Goal: Check status: Check status

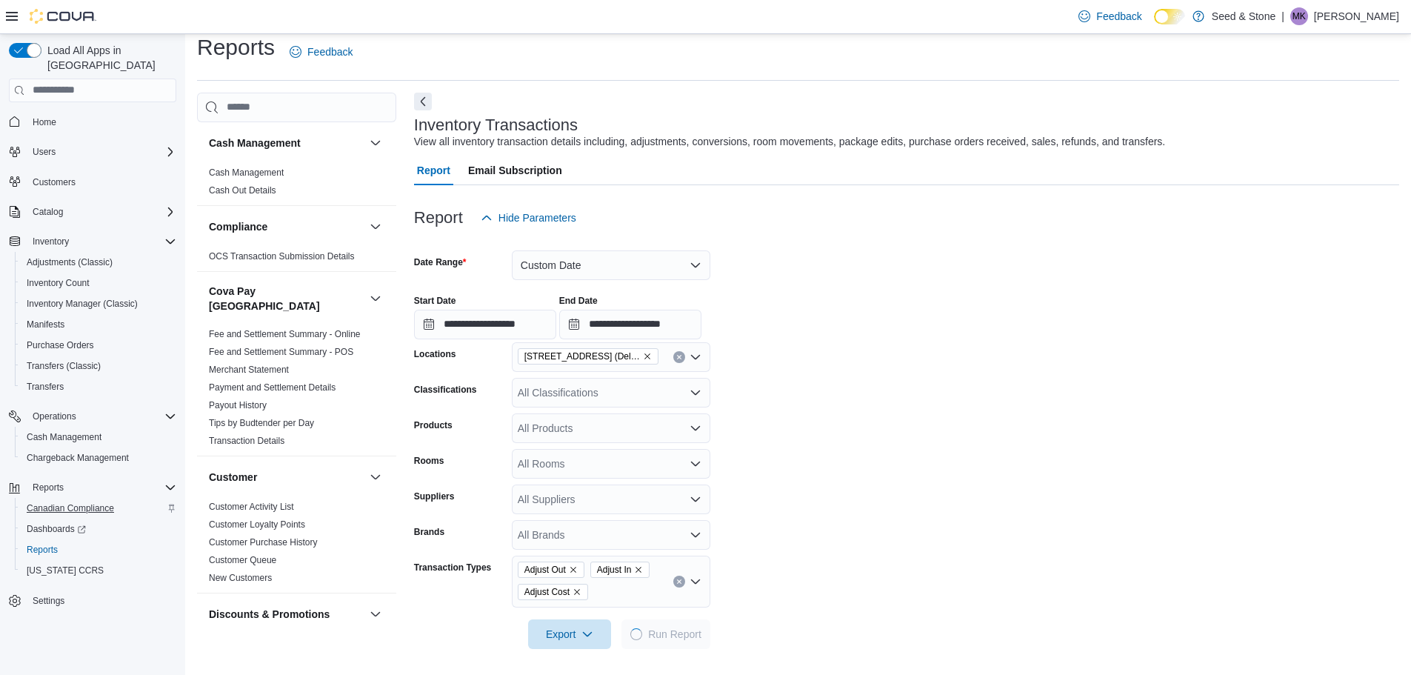
scroll to position [17, 0]
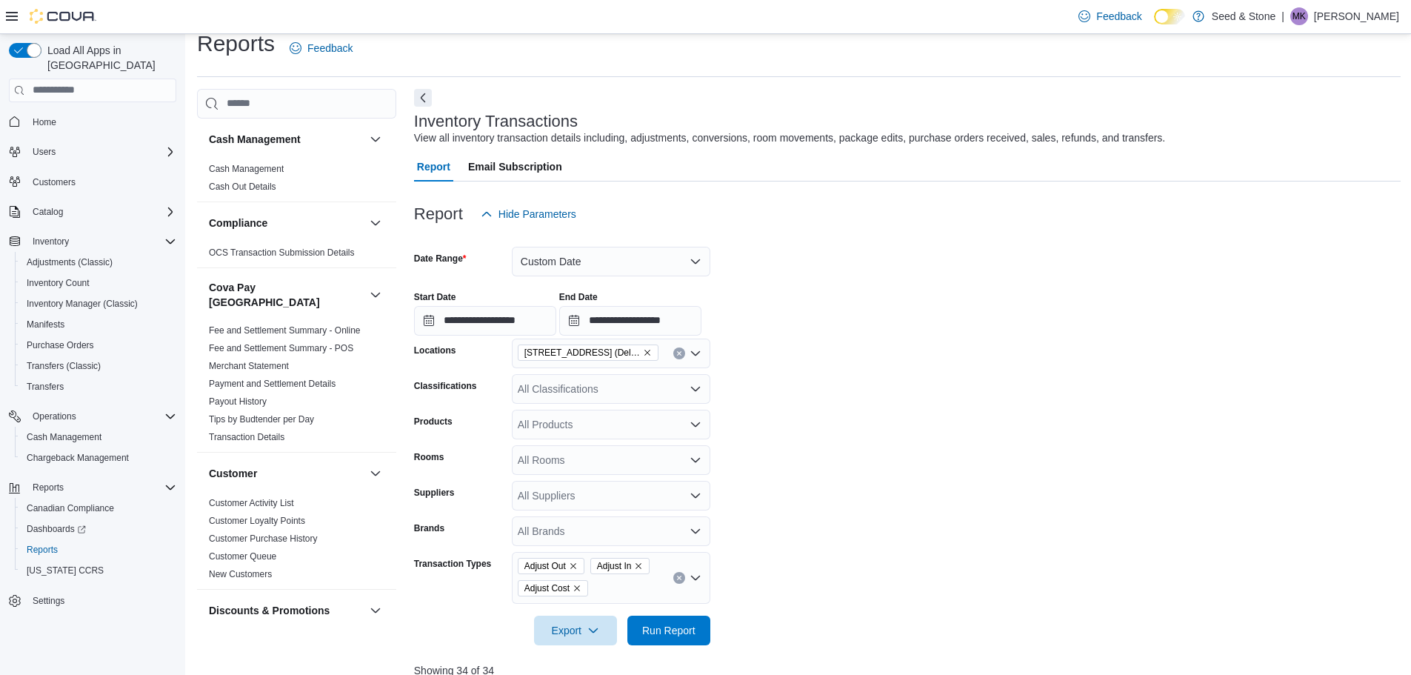
drag, startPoint x: 960, startPoint y: 302, endPoint x: 917, endPoint y: 583, distance: 283.9
click at [960, 304] on div "**********" at bounding box center [907, 307] width 986 height 56
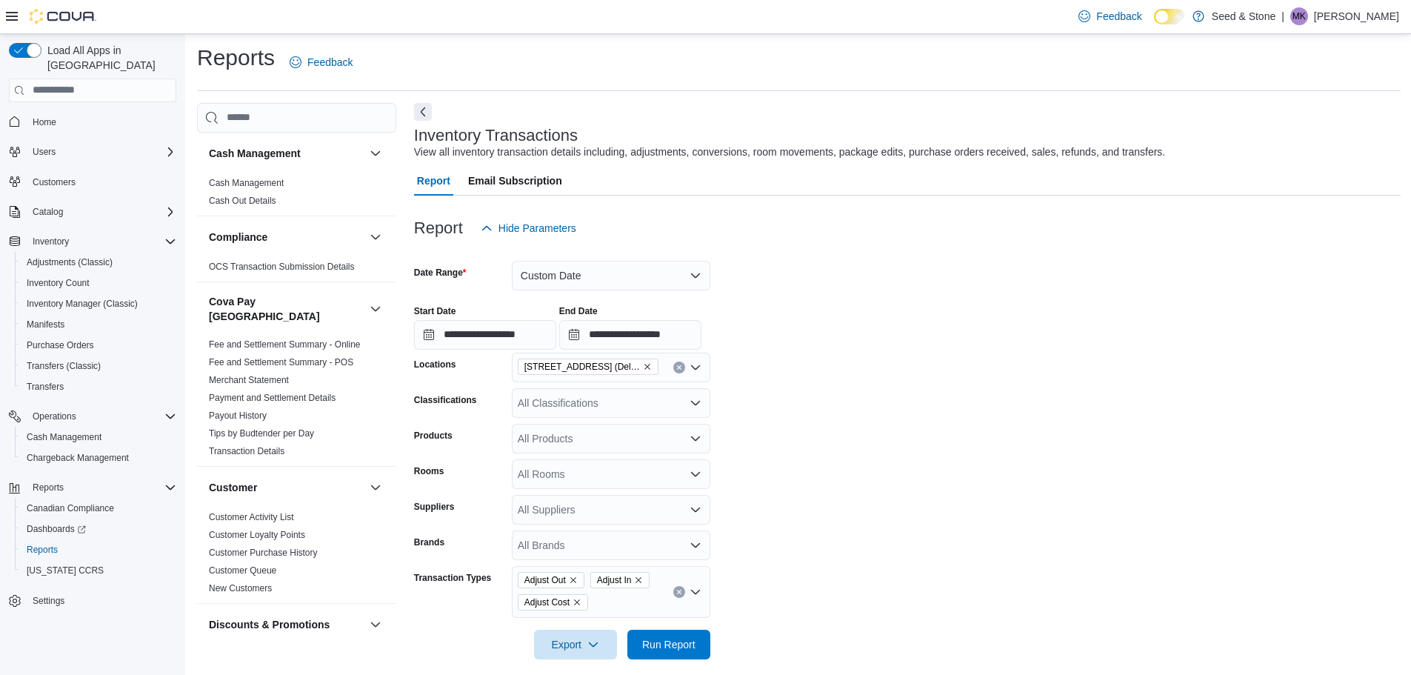
scroll to position [0, 0]
